Goal: Communication & Community: Answer question/provide support

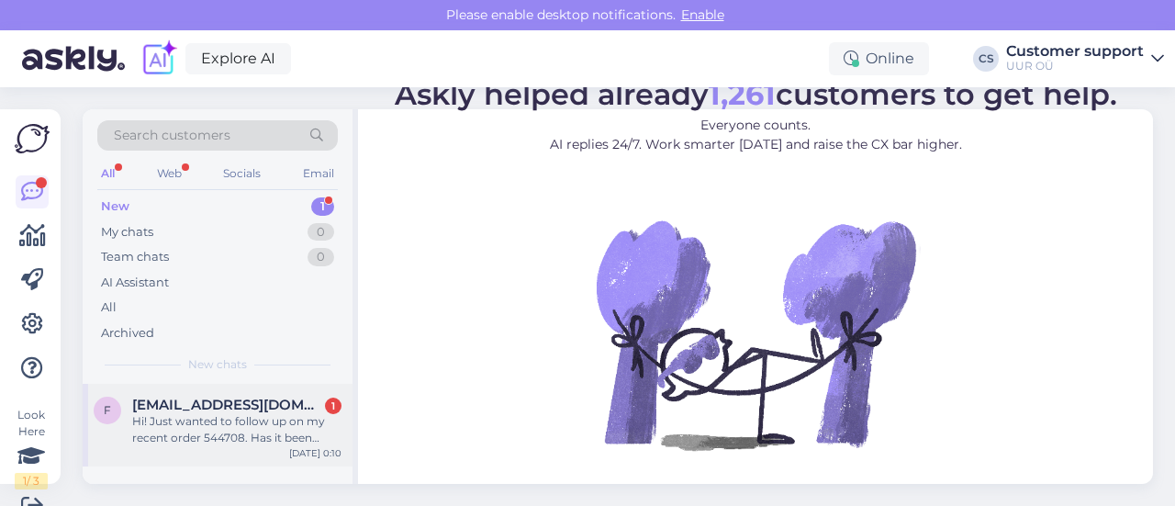
click at [275, 407] on div "[EMAIL_ADDRESS][DOMAIN_NAME] 1" at bounding box center [236, 405] width 209 height 17
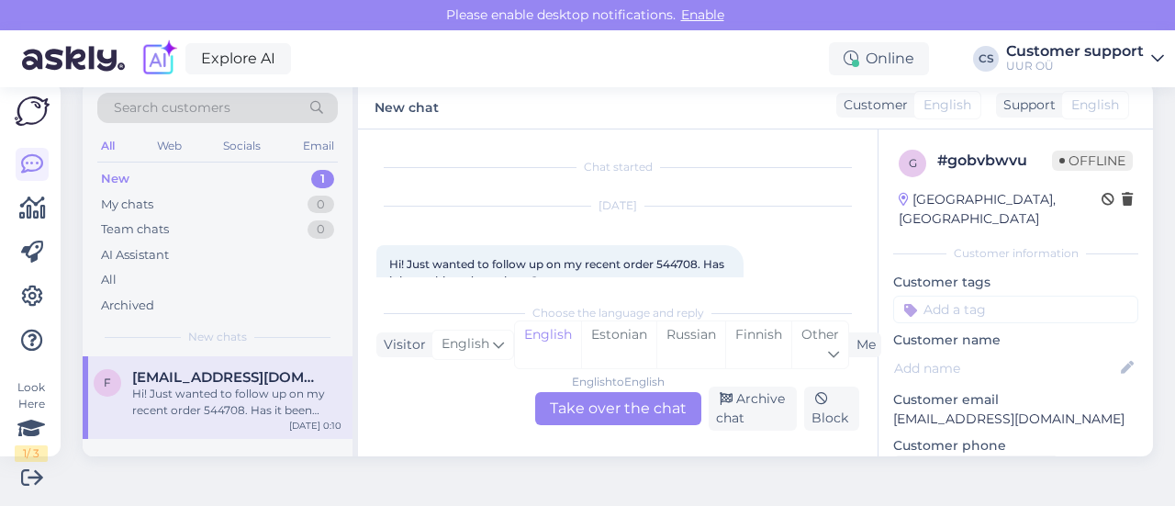
scroll to position [39, 0]
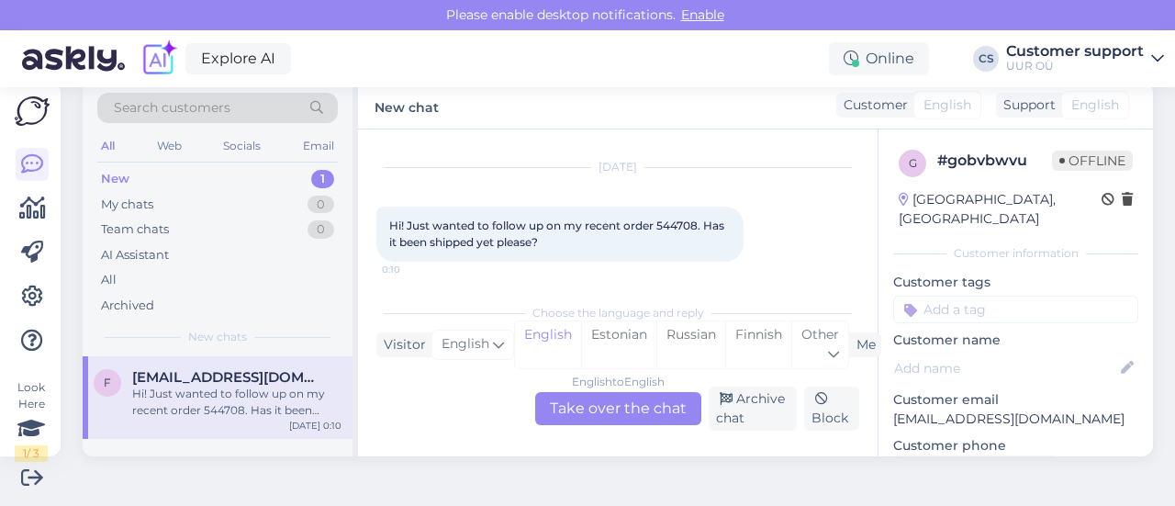
click at [604, 415] on div "English to English Take over the chat" at bounding box center [618, 408] width 166 height 33
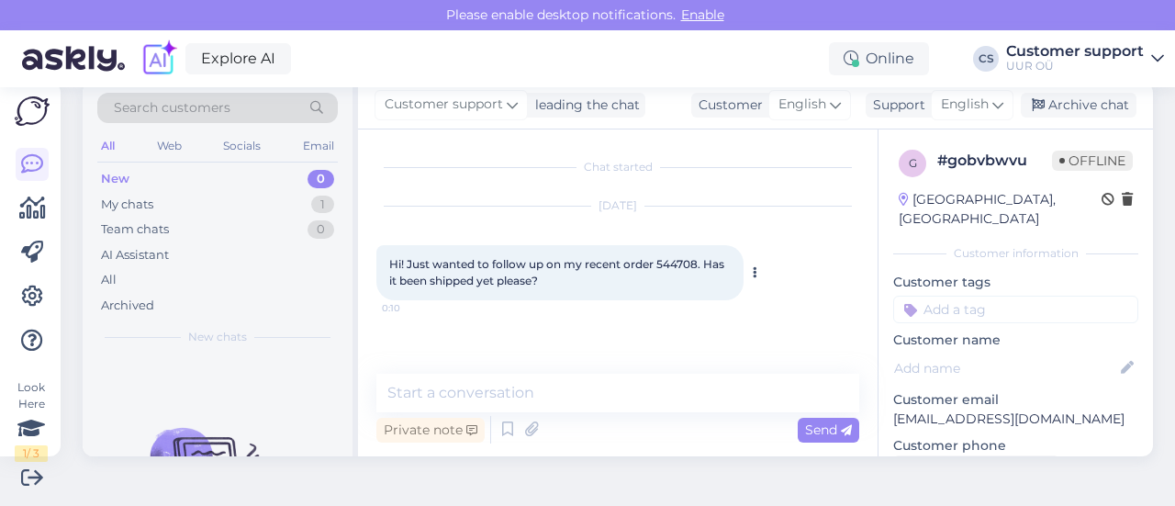
click at [664, 268] on span "Hi! Just wanted to follow up on my recent order 544708. Has it been shipped yet…" at bounding box center [558, 272] width 338 height 30
copy span "544708"
click at [545, 377] on textarea at bounding box center [617, 393] width 483 height 39
click at [523, 386] on textarea at bounding box center [617, 393] width 483 height 39
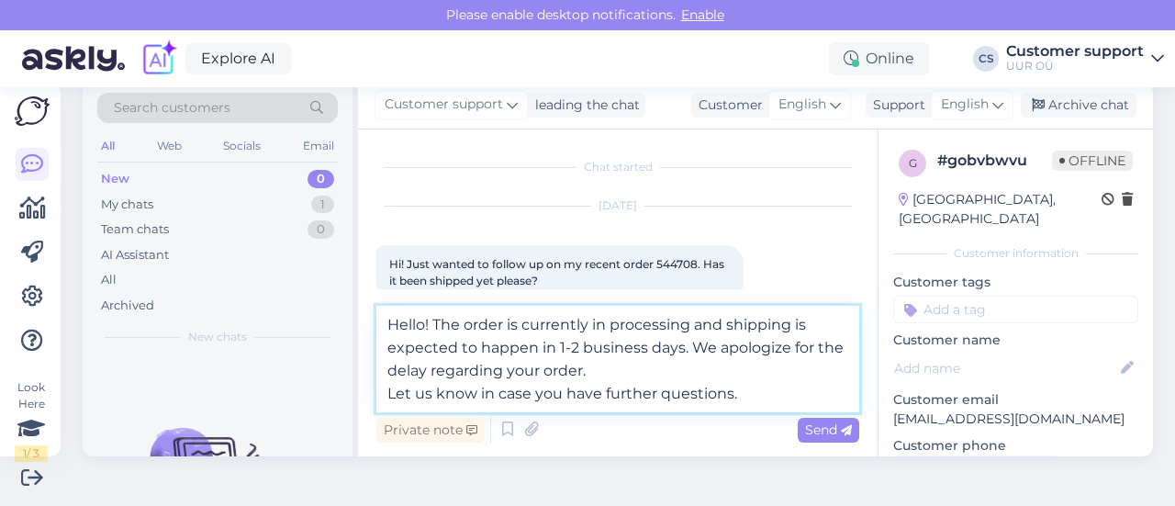
type textarea "Hello! The order is currently in processing and shipping is expected to happen …"
click at [637, 369] on textarea "Hello! The order is currently in processing and shipping is expected to happen …" at bounding box center [617, 359] width 483 height 106
click at [782, 398] on textarea "Hello! The order is currently in processing and shipping is expected to happen …" at bounding box center [617, 359] width 483 height 106
click at [694, 369] on textarea "Hello! The order is currently in processing and shipping is expected to happen …" at bounding box center [617, 359] width 483 height 106
click at [778, 398] on textarea "Hello! The order is currently in processing and shipping is expected to happen …" at bounding box center [617, 359] width 483 height 106
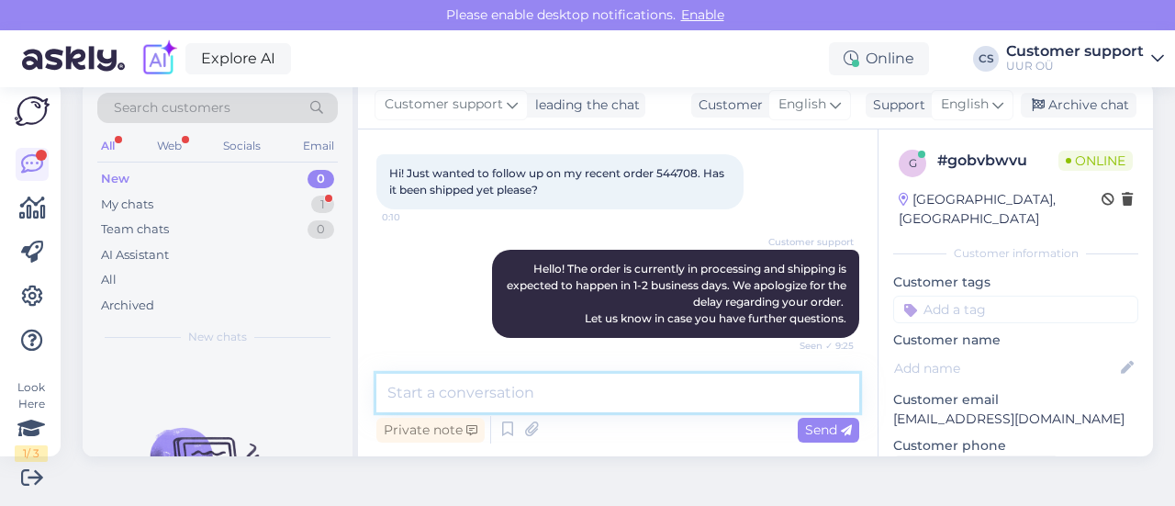
scroll to position [170, 0]
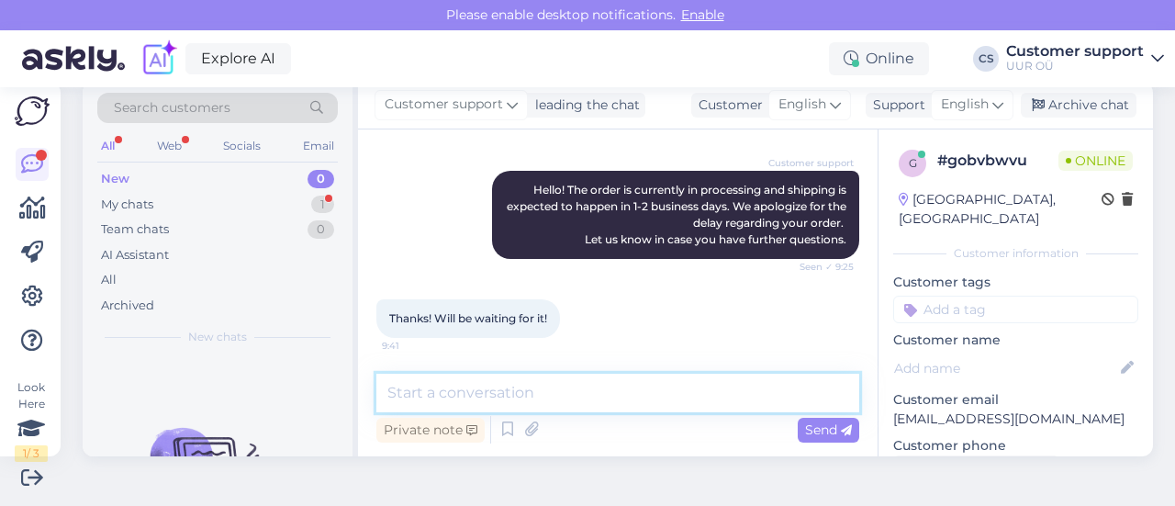
click at [512, 375] on textarea at bounding box center [617, 393] width 483 height 39
click at [492, 405] on textarea at bounding box center [617, 393] width 483 height 39
click at [176, 201] on div "My chats 1" at bounding box center [217, 205] width 241 height 26
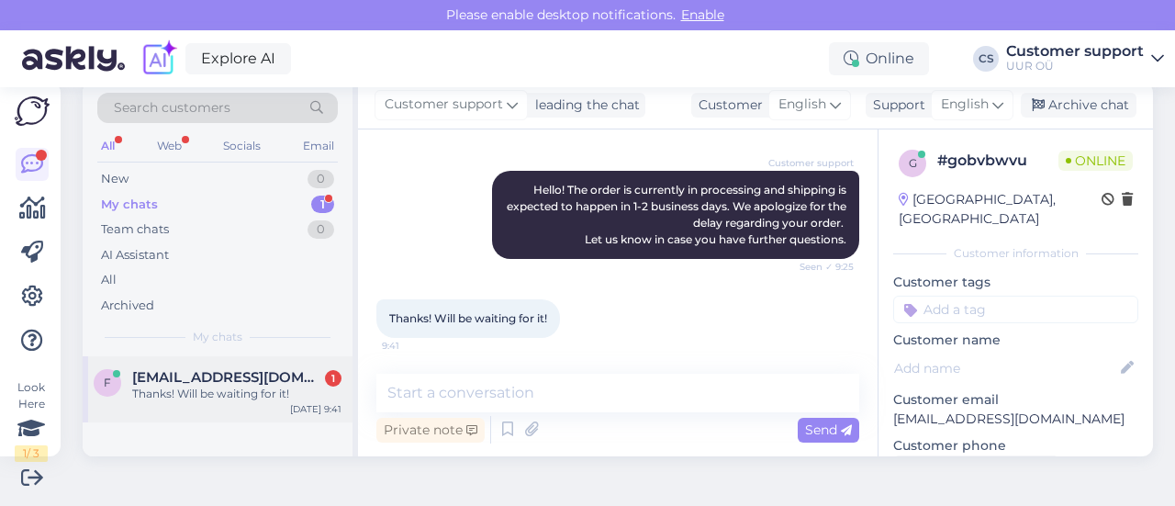
drag, startPoint x: 215, startPoint y: 385, endPoint x: 242, endPoint y: 403, distance: 33.1
click at [215, 386] on div "Thanks! Will be waiting for it!" at bounding box center [236, 394] width 209 height 17
